Goal: Go to known website: Access a specific website the user already knows

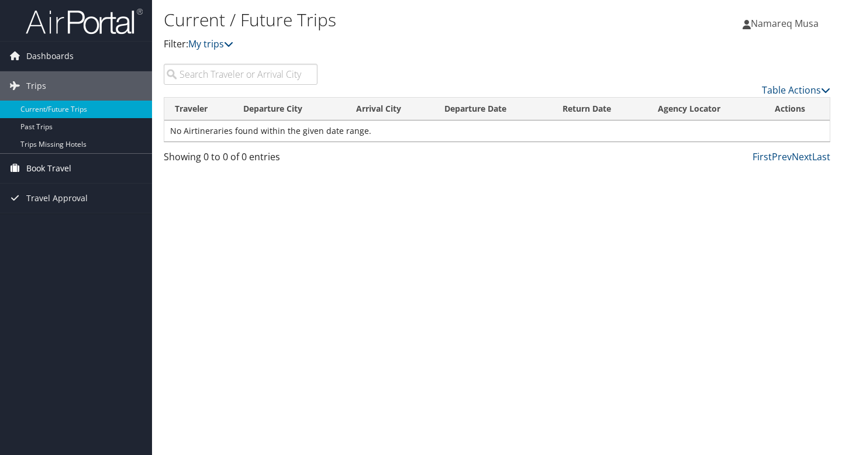
click at [63, 175] on span "Book Travel" at bounding box center [48, 168] width 45 height 29
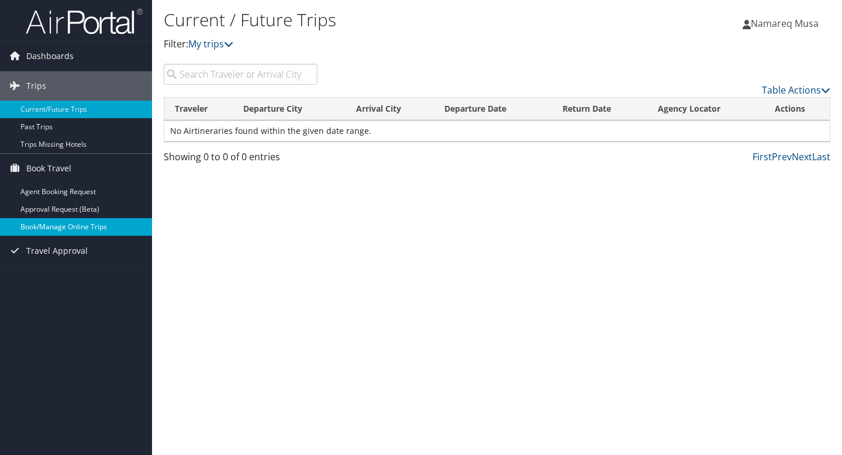
click at [78, 224] on link "Book/Manage Online Trips" at bounding box center [76, 227] width 152 height 18
